Goal: Navigation & Orientation: Find specific page/section

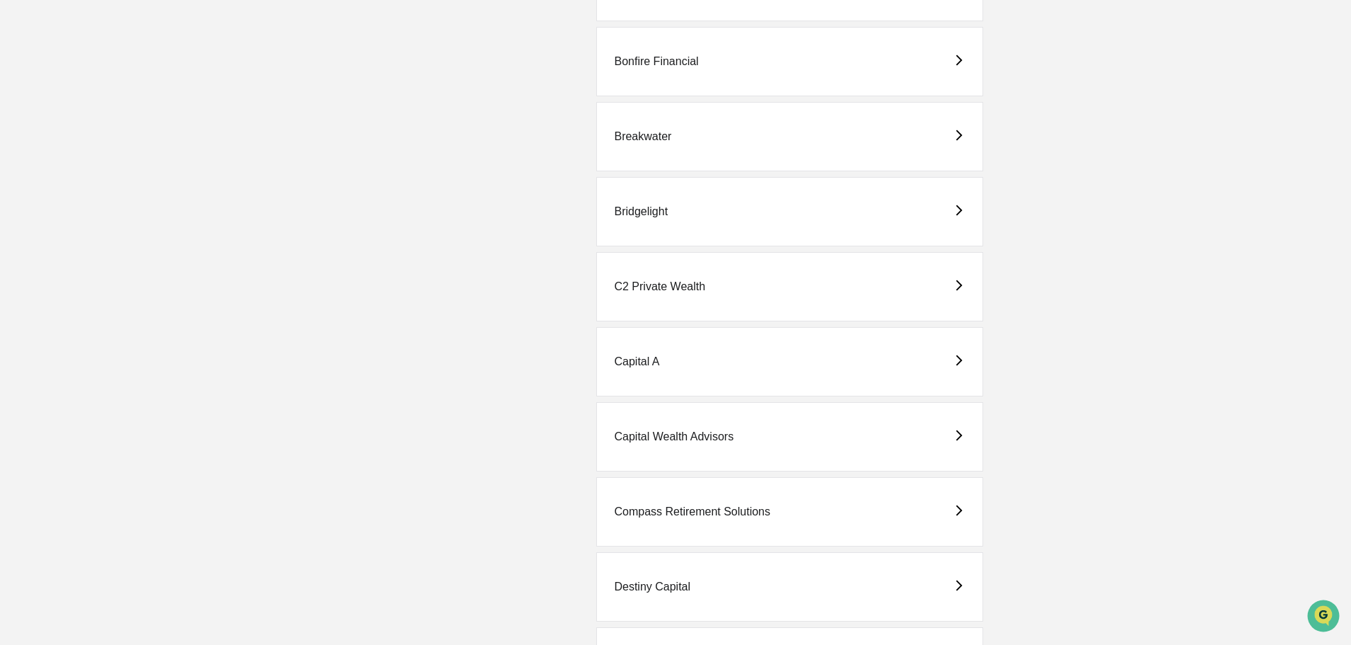
scroll to position [71, 0]
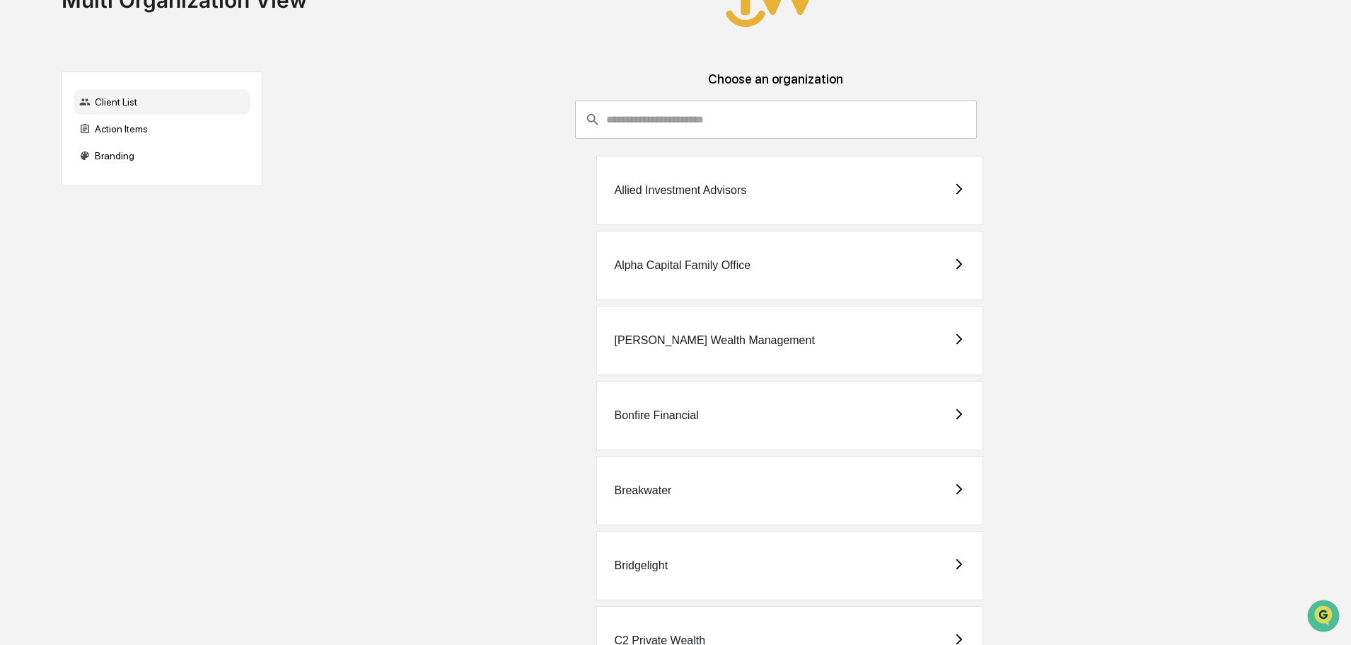
click at [691, 190] on div "Allied Investment Advisors" at bounding box center [680, 190] width 132 height 13
